Goal: Information Seeking & Learning: Learn about a topic

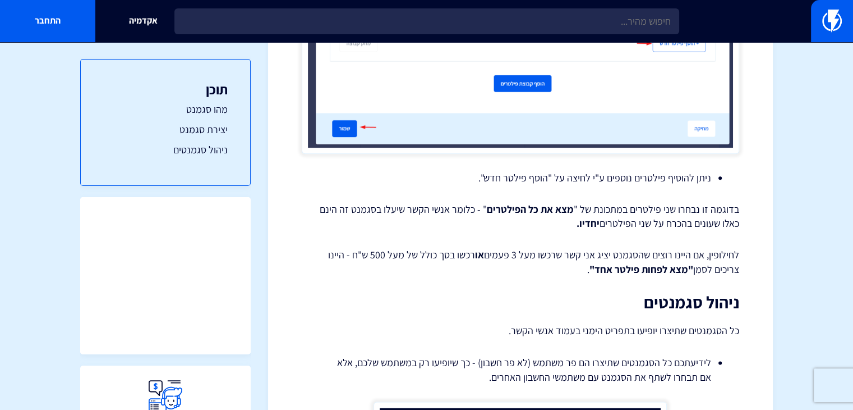
scroll to position [1242, 0]
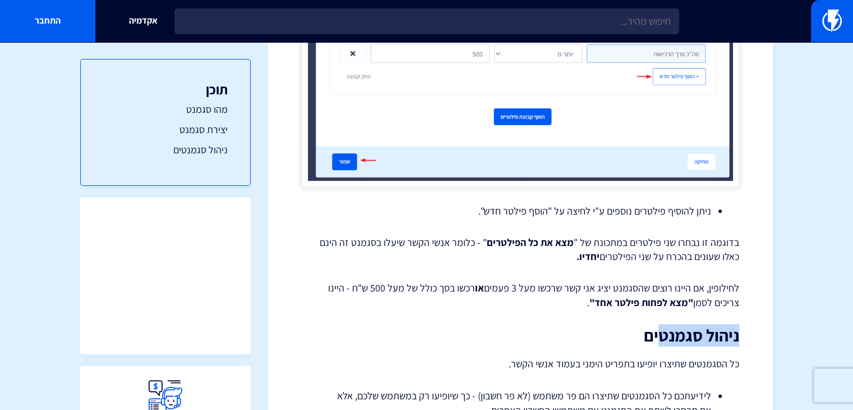
drag, startPoint x: 740, startPoint y: 337, endPoint x: 607, endPoint y: 311, distance: 135.5
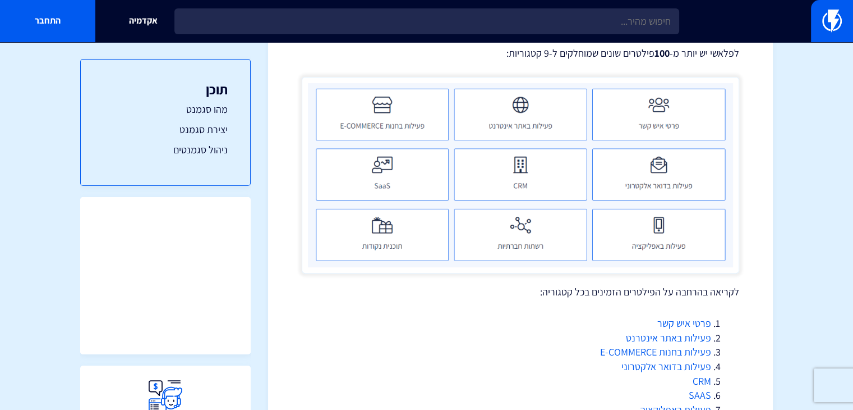
scroll to position [288, 0]
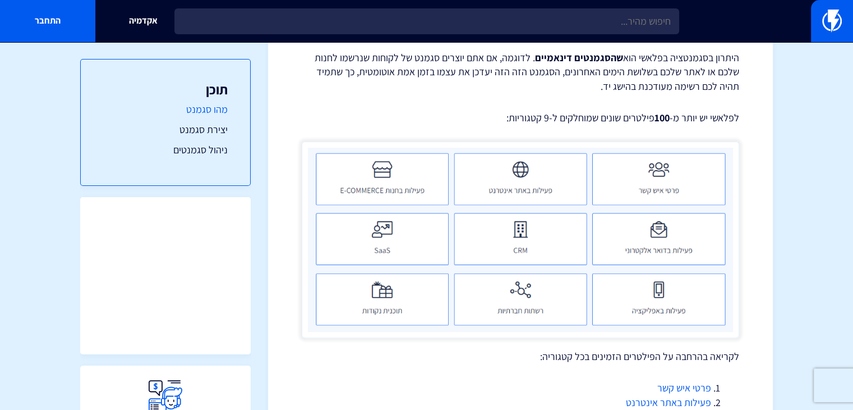
click at [217, 115] on link "מהו סגמנט" at bounding box center [165, 109] width 125 height 15
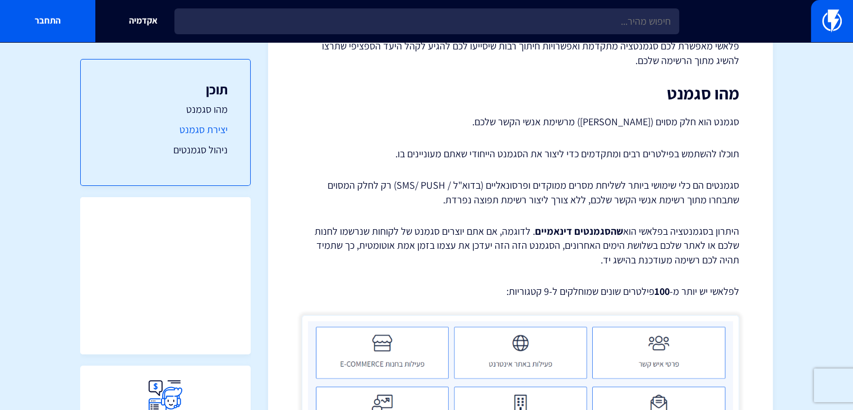
click at [217, 131] on link "יצירת סגמנט" at bounding box center [165, 129] width 125 height 15
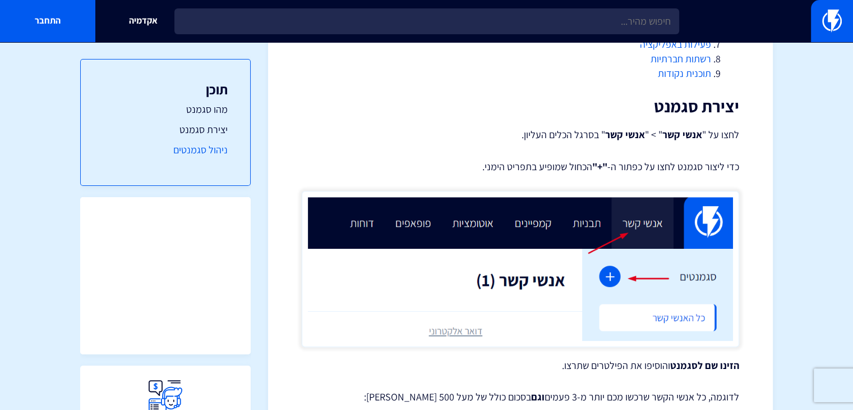
click at [222, 152] on link "ניהול סגמנטים" at bounding box center [165, 150] width 125 height 15
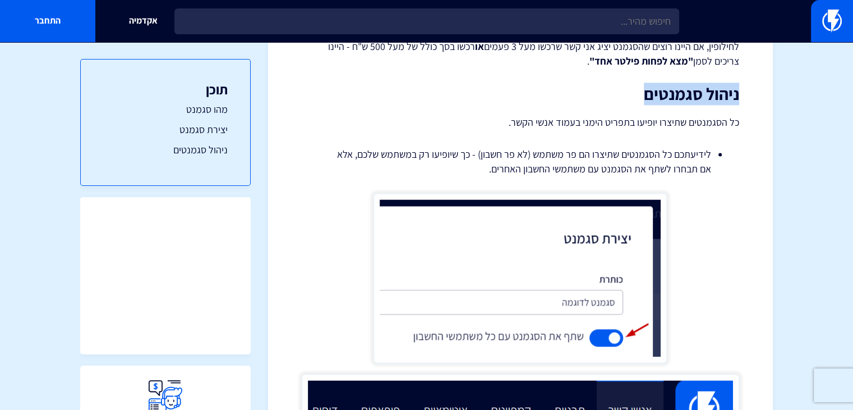
scroll to position [1483, 0]
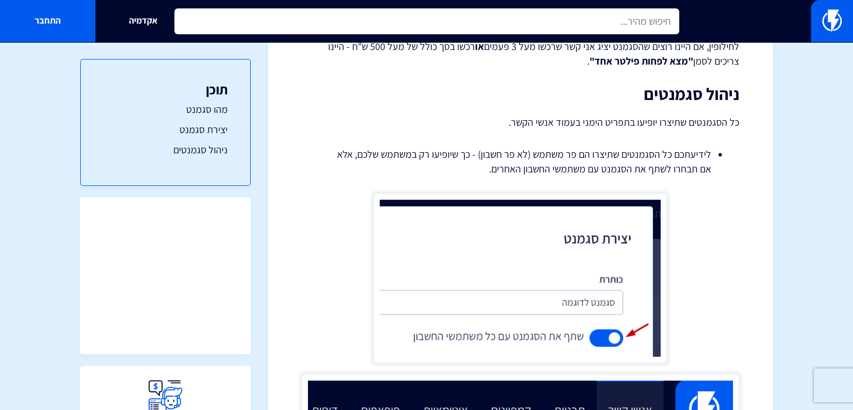
click at [575, 20] on input "text" at bounding box center [426, 21] width 505 height 26
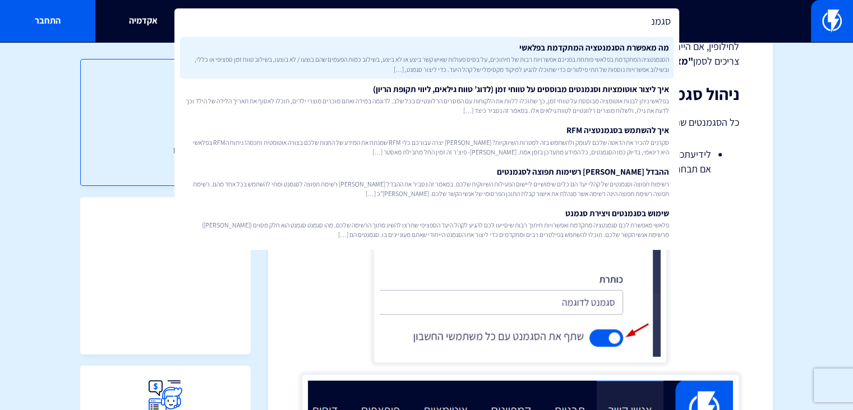
type input "סגמנ"
click at [543, 48] on link "מה מאפשרת הסגמנטציה המתקדמת בפלאשי הסגמנטציה המתקדמת בפלאשי פותחת בפניכם אפשרוי…" at bounding box center [427, 58] width 494 height 42
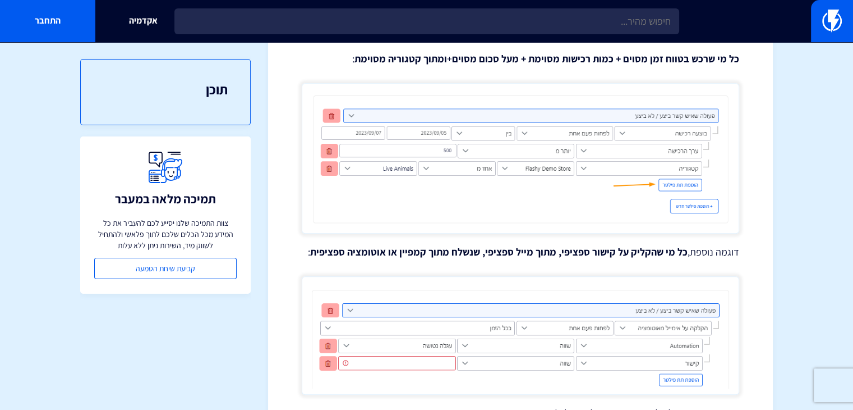
scroll to position [786, 0]
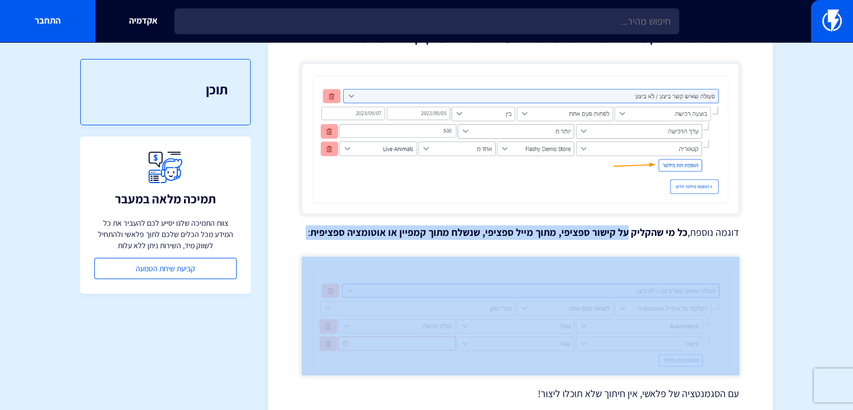
drag, startPoint x: 581, startPoint y: 238, endPoint x: 546, endPoint y: 244, distance: 34.7
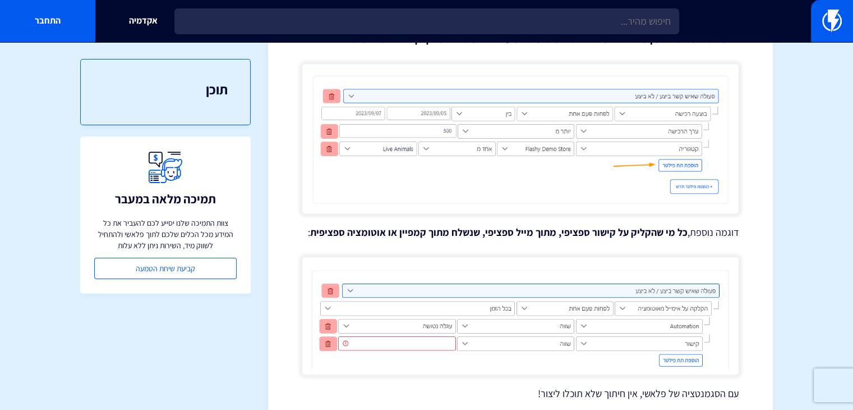
click at [644, 234] on strong "כל מי שהקליק על קישור ספציפי, מתוך מייל ספציפי, שנשלח מתוך קמפיין או אוטומציה ס…" at bounding box center [499, 232] width 378 height 13
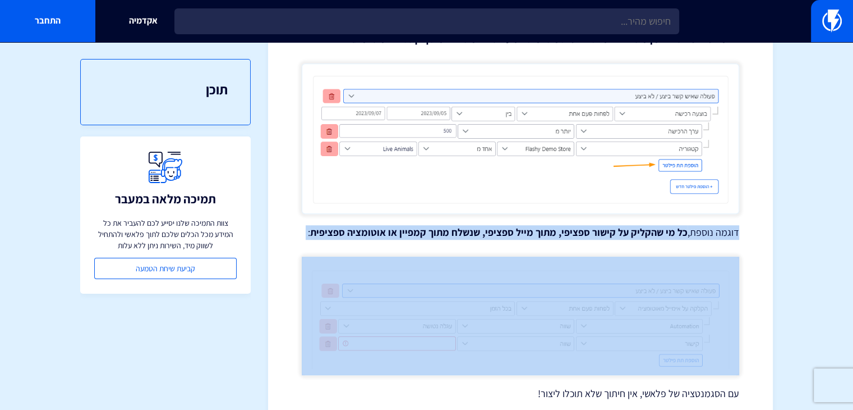
click at [644, 234] on strong "כל מי שהקליק על קישור ספציפי, מתוך מייל ספציפי, שנשלח מתוך קמפיין או אוטומציה ס…" at bounding box center [499, 232] width 378 height 13
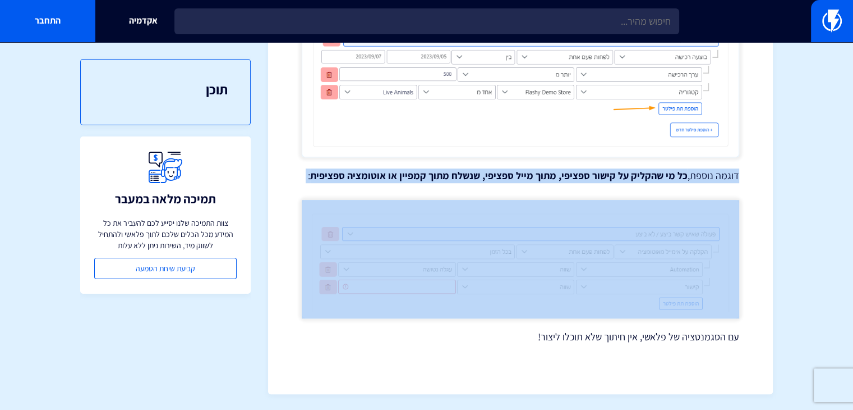
scroll to position [843, 0]
